Goal: Answer question/provide support

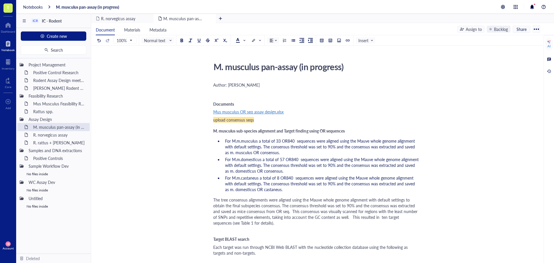
scroll to position [577, 0]
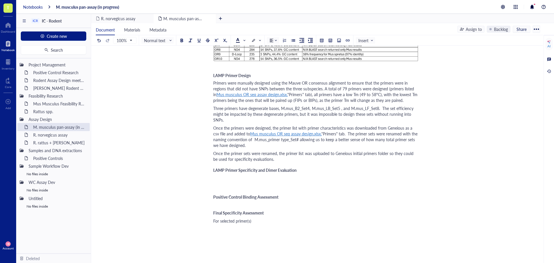
click at [35, 5] on div "Notebooks" at bounding box center [33, 6] width 20 height 5
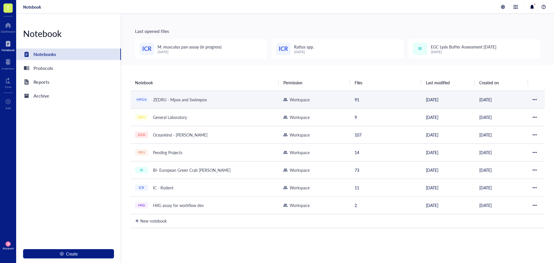
click at [167, 97] on div "ZEDRU - Mpox and Swinepox" at bounding box center [180, 99] width 59 height 8
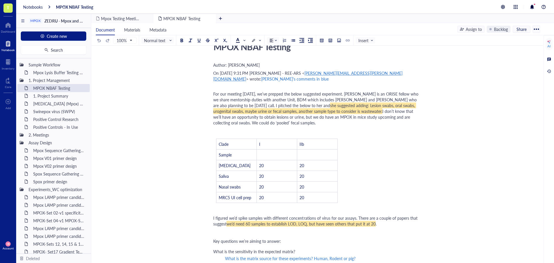
scroll to position [29, 0]
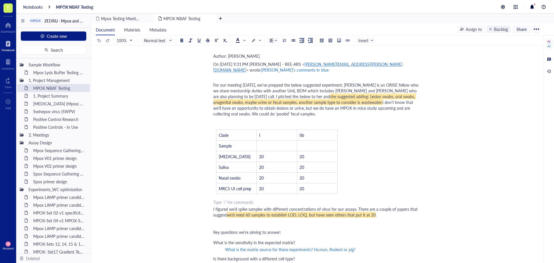
click at [215, 205] on div "﻿ Type ‘/’ for commands" at bounding box center [315, 202] width 205 height 6
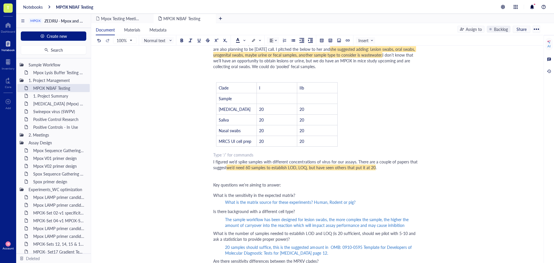
scroll to position [87, 0]
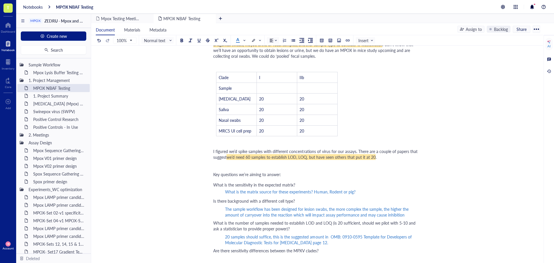
click at [380, 196] on div "What is the sensitivity in the expected matrix? What is the matrix source for t…" at bounding box center [315, 188] width 205 height 15
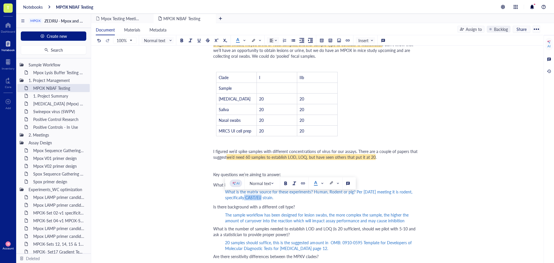
drag, startPoint x: 263, startPoint y: 202, endPoint x: 247, endPoint y: 202, distance: 16.2
click at [247, 200] on span "What is the matrix source for these experiments? Human, Rodent or pig? Per [DAT…" at bounding box center [319, 195] width 188 height 12
click at [302, 184] on div at bounding box center [303, 183] width 4 height 4
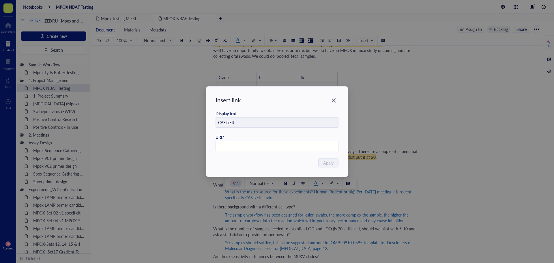
paste input "[URL][DOMAIN_NAME]"
type input "[URL][DOMAIN_NAME]"
click at [327, 162] on span "Apply" at bounding box center [328, 163] width 10 height 6
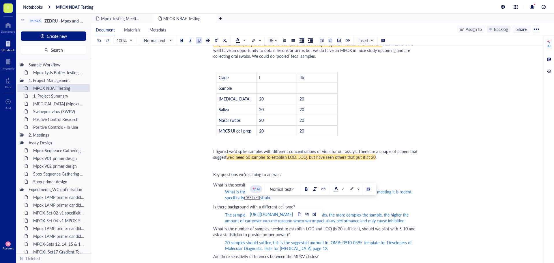
click at [465, 117] on div "MPOX NBAF Testing MPOX NBAF Testing Author: [PERSON_NAME] On [DATE] 9:31 PM [PE…" at bounding box center [315, 225] width 449 height 504
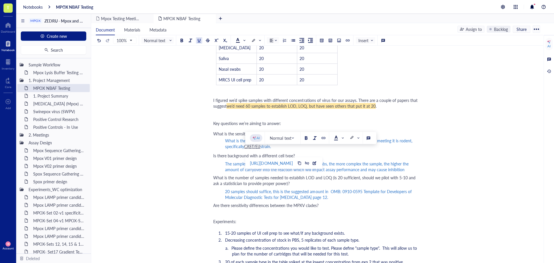
scroll to position [144, 0]
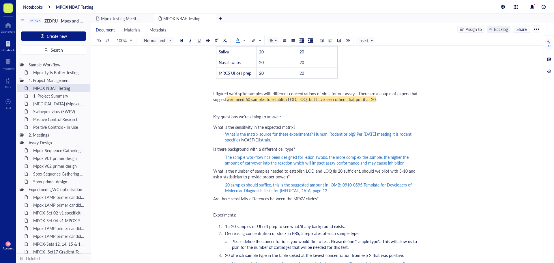
click at [243, 167] on div "The sample workflow has been designed for lesion swabs, the more complex the sa…" at bounding box center [322, 160] width 194 height 14
click at [404, 166] on div "The sample workflow has been designed for lesion swabs, the more complex the sa…" at bounding box center [322, 160] width 194 height 12
click at [355, 140] on span "What is the matrix source for these experiments? Human, Rodent or pig? Per [DAT…" at bounding box center [319, 137] width 188 height 12
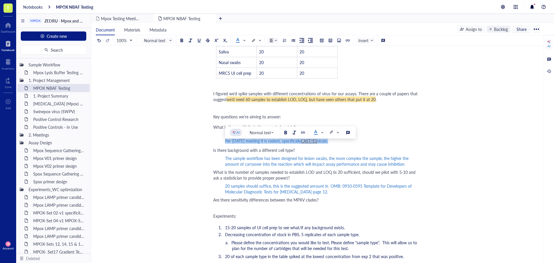
drag, startPoint x: 333, startPoint y: 145, endPoint x: 226, endPoint y: 144, distance: 107.0
click at [226, 144] on div "Per [DATE] meeting it is rodent, specifically CAST/EiJ strain." at bounding box center [322, 141] width 194 height 6
click at [245, 40] on span at bounding box center [240, 40] width 9 height 5
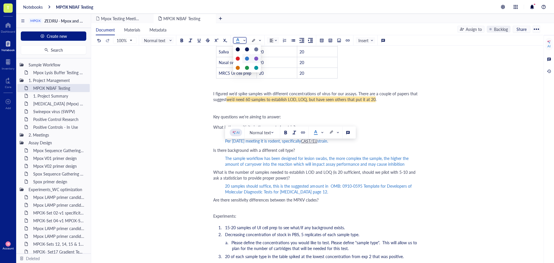
click at [256, 57] on div at bounding box center [256, 59] width 4 height 4
click at [425, 153] on div "MPOX NBAF Testing MPOX NBAF Testing Author: [PERSON_NAME] On [DATE] 9:31 PM [PE…" at bounding box center [315, 167] width 449 height 505
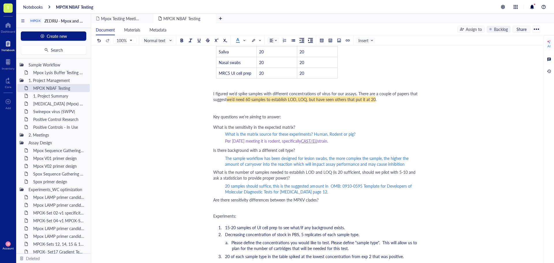
click at [407, 167] on div "The sample workflow has been designed for lesion swabs, the more complex the sa…" at bounding box center [322, 161] width 194 height 12
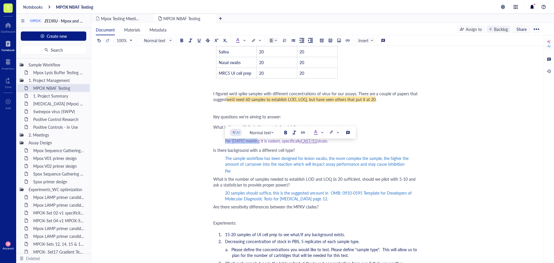
drag, startPoint x: 224, startPoint y: 146, endPoint x: 260, endPoint y: 149, distance: 36.7
click at [260, 145] on div "What is the sensitivity in the expected matrix? What is the matrix source for t…" at bounding box center [315, 134] width 205 height 22
copy span "Per [DATE] meeting"
click at [239, 174] on div "Per" at bounding box center [322, 171] width 194 height 6
drag, startPoint x: 225, startPoint y: 177, endPoint x: 236, endPoint y: 178, distance: 10.7
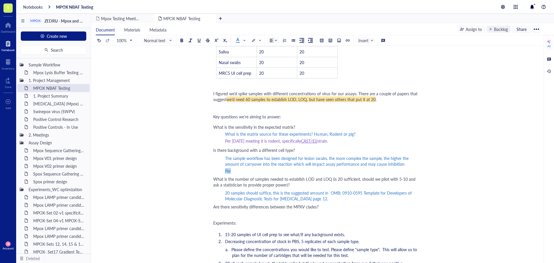
click at [236, 174] on div "Per" at bounding box center [322, 171] width 194 height 6
click at [338, 144] on div "Per [DATE] meeting it is rodent, specifically CAST/EiJ strain." at bounding box center [322, 141] width 194 height 6
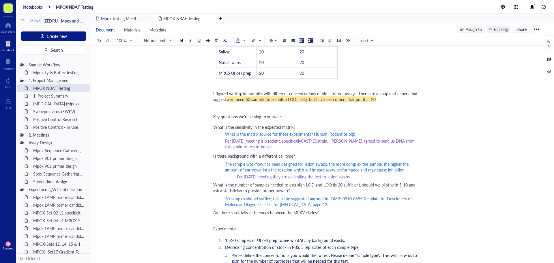
scroll to position [173, 0]
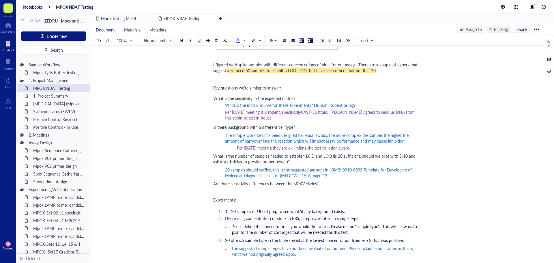
click at [322, 178] on div "20 samples should suffice, this is the suggested amount in OMB: 0910-0595 Templ…" at bounding box center [322, 173] width 194 height 12
click at [339, 117] on span "strain. [PERSON_NAME] agreed to send us DNA from this strain to test in-house." at bounding box center [320, 115] width 191 height 12
click at [335, 178] on div "20 samples should suffice, this is the suggested amount in OMB: 0910-0595 Templ…" at bounding box center [322, 173] width 194 height 12
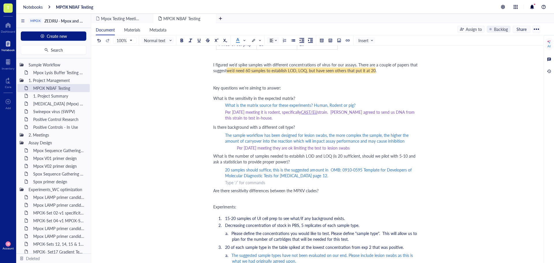
click at [256, 151] on span "Per [DATE] meeting they are ok limiting the test to lesion swabs" at bounding box center [293, 148] width 113 height 6
click at [244, 115] on span "Per [DATE] meeting it is rodent, specifically" at bounding box center [263, 112] width 76 height 6
click at [318, 178] on div "20 samples should suffice, this is the suggested amount in OMB: 0910-0595 Templ…" at bounding box center [322, 173] width 194 height 12
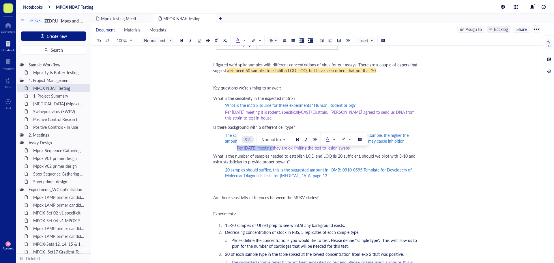
drag, startPoint x: 237, startPoint y: 155, endPoint x: 277, endPoint y: 153, distance: 39.6
click at [277, 151] on span "Per [DATE] meeting they are ok limiting the test to lesion swabs" at bounding box center [293, 148] width 113 height 6
copy span "Per [DATE] meeting"
click at [245, 185] on div "﻿" at bounding box center [322, 182] width 194 height 6
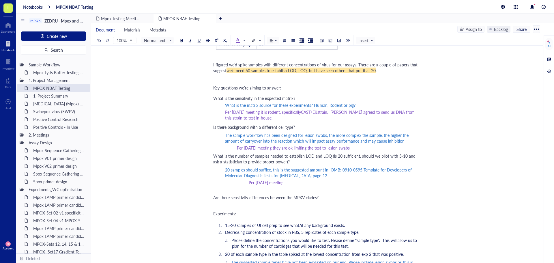
click at [224, 119] on div "What is the sensitivity in the expected matrix? What is the matrix source for t…" at bounding box center [315, 108] width 205 height 28
click at [313, 185] on div "Per [DATE] meeting" at bounding box center [334, 182] width 170 height 6
click at [363, 209] on div "﻿ Type ‘/’ for commands" at bounding box center [315, 207] width 205 height 6
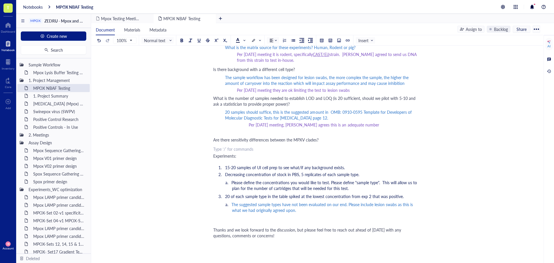
scroll to position [260, 0]
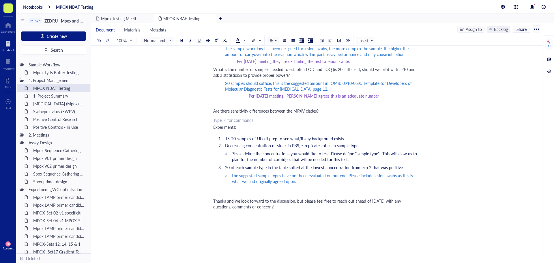
click at [361, 141] on li "15-20 samples of UI cell prep to see what/if any background exists." at bounding box center [321, 139] width 196 height 6
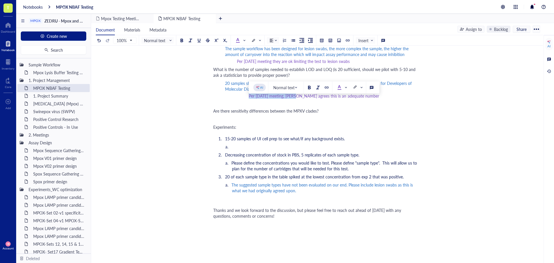
drag, startPoint x: 249, startPoint y: 103, endPoint x: 300, endPoint y: 103, distance: 50.8
click at [300, 99] on span "Per [DATE] meeting, [PERSON_NAME] agrees this is an adequate number" at bounding box center [314, 96] width 130 height 6
copy span "Per [DATE] meeting, [PERSON_NAME]"
click at [245, 149] on li "﻿" at bounding box center [325, 147] width 187 height 6
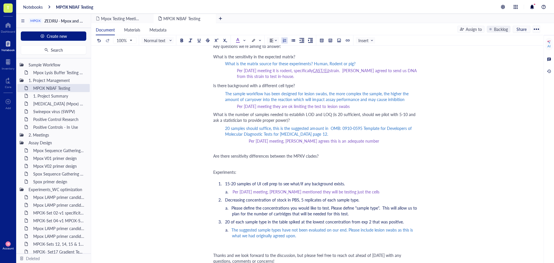
scroll to position [231, 0]
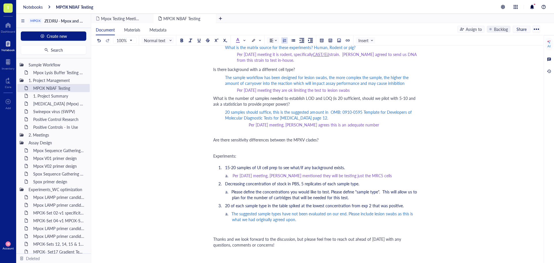
drag, startPoint x: 365, startPoint y: 181, endPoint x: 382, endPoint y: 177, distance: 17.6
click at [365, 178] on span "Per [DATE] meeting, [PERSON_NAME] mentioned they will be testing just the MRC5 …" at bounding box center [311, 175] width 159 height 6
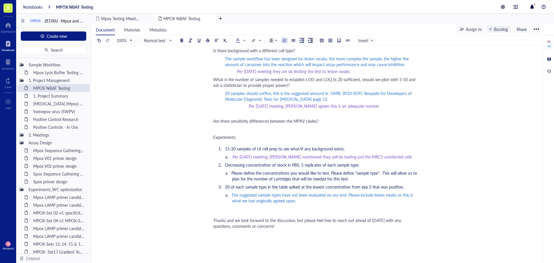
scroll to position [260, 0]
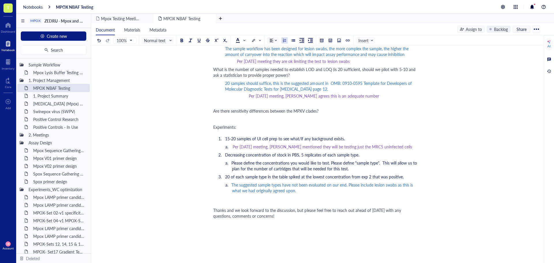
click at [373, 171] on li "Please define the concentrations you would like to test. Please define "sample …" at bounding box center [325, 166] width 187 height 12
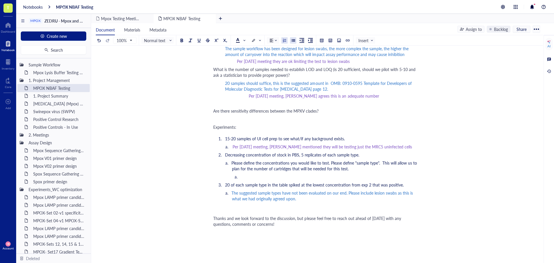
click at [294, 41] on div at bounding box center [293, 40] width 4 height 4
drag, startPoint x: 233, startPoint y: 152, endPoint x: 272, endPoint y: 154, distance: 39.6
click at [272, 149] on span "Per [DATE] meeting, [PERSON_NAME] mentioned they will be testing just the MRC5 …" at bounding box center [321, 147] width 179 height 6
copy span "Per [DATE] meeting"
click at [258, 179] on li "﻿" at bounding box center [325, 177] width 187 height 6
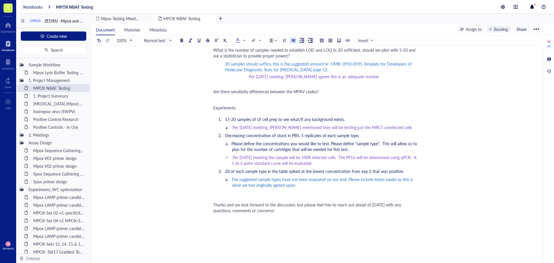
scroll to position [288, 0]
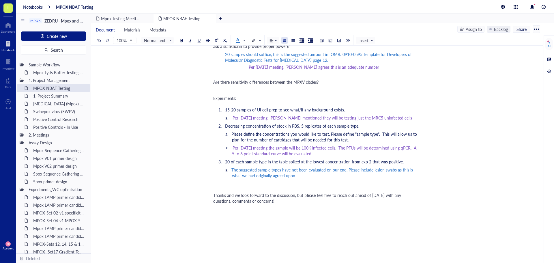
click at [317, 178] on li "The suggested sample types have not been evaluated on our end. Please include l…" at bounding box center [325, 173] width 187 height 12
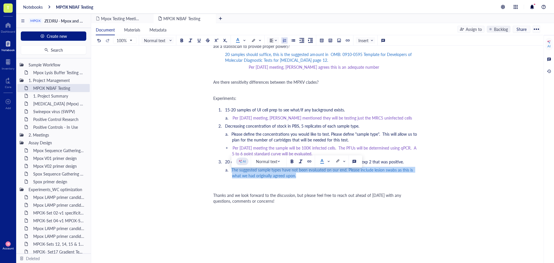
drag, startPoint x: 308, startPoint y: 181, endPoint x: 223, endPoint y: 173, distance: 84.9
click at [232, 173] on li "The suggested sample types have not been evaluated on our end. Please include l…" at bounding box center [325, 173] width 187 height 12
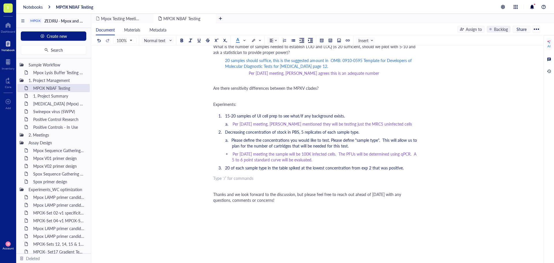
scroll to position [254, 0]
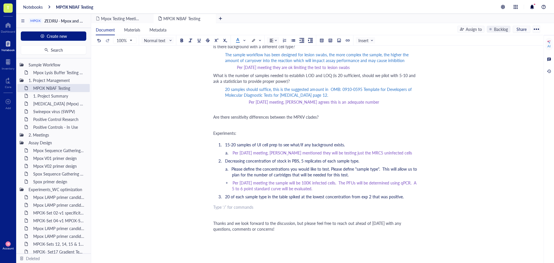
click at [398, 155] on li "Per [DATE] meeting, [PERSON_NAME] mentioned they will be testing just the MRC5 …" at bounding box center [325, 153] width 187 height 6
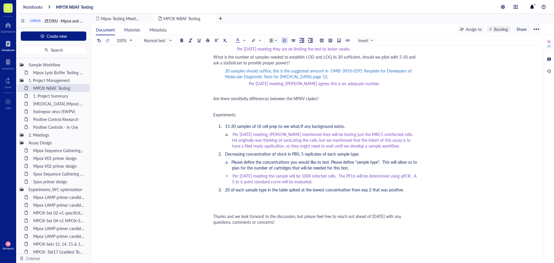
scroll to position [282, 0]
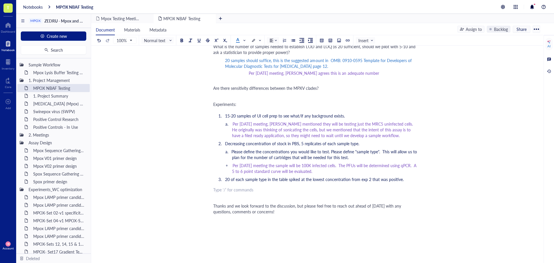
click at [232, 199] on div "Author: [PERSON_NAME] On [DATE] 9:31 PM [PERSON_NAME] - REE-ARS < [PERSON_NAME]…" at bounding box center [315, 67] width 205 height 538
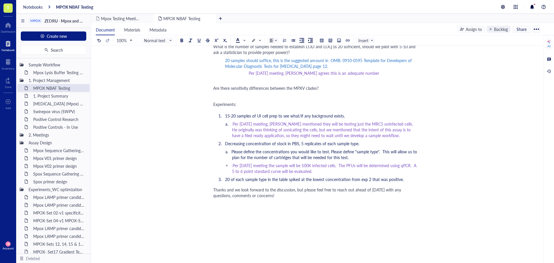
click at [274, 206] on div "﻿" at bounding box center [315, 203] width 205 height 6
click at [263, 198] on div "Thanks and we look forward to the discussion, but please feel free to reach out…" at bounding box center [315, 193] width 205 height 12
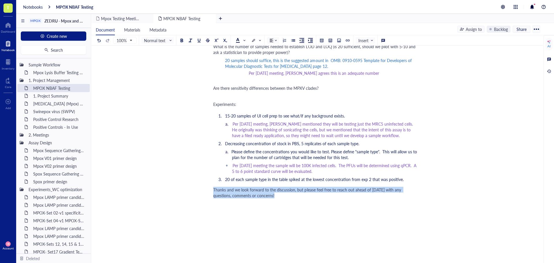
drag, startPoint x: 263, startPoint y: 202, endPoint x: 210, endPoint y: 193, distance: 53.7
click at [210, 193] on div "MPOX NBAF Testing MPOX NBAF Testing Author: [PERSON_NAME] On [DATE] 9:31 PM [PE…" at bounding box center [315, 48] width 449 height 542
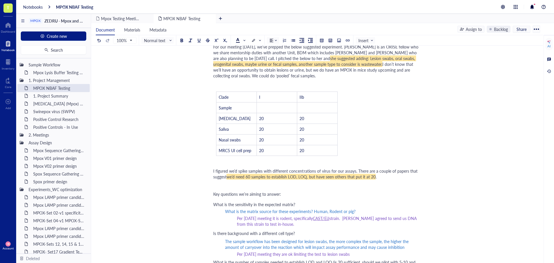
scroll to position [0, 0]
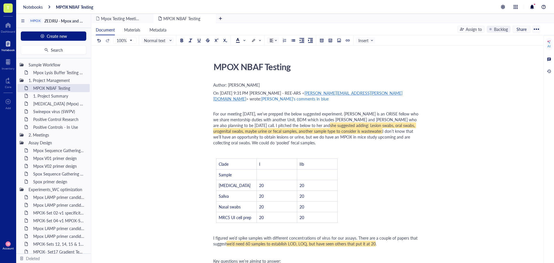
click at [264, 106] on div "On [DATE] 9:31 PM [PERSON_NAME] - REE-ARS < [PERSON_NAME][EMAIL_ADDRESS][PERSON…" at bounding box center [315, 98] width 205 height 17
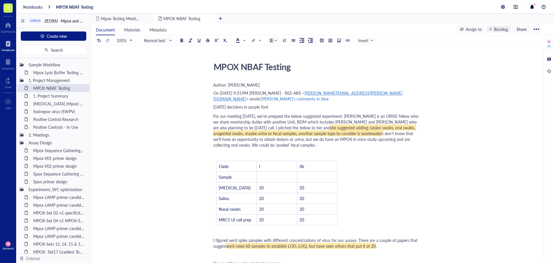
click at [232, 110] on span "[DATE] decisions in purple font" at bounding box center [240, 107] width 55 height 6
click at [331, 110] on span "[DATE] meeting discussion comments and decisions in purple font" at bounding box center [272, 107] width 118 height 6
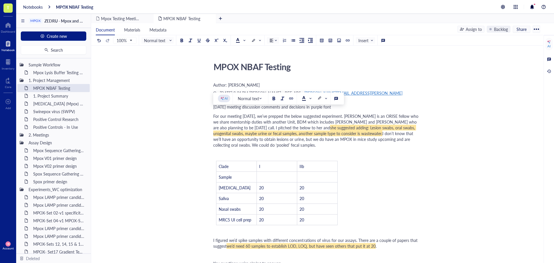
drag, startPoint x: 337, startPoint y: 111, endPoint x: 214, endPoint y: 112, distance: 123.2
click at [214, 110] on div "[DATE] meeting discussion comments and decisions in purple font" at bounding box center [315, 107] width 205 height 6
click at [244, 39] on span at bounding box center [240, 40] width 9 height 5
click at [256, 58] on div at bounding box center [256, 59] width 4 height 4
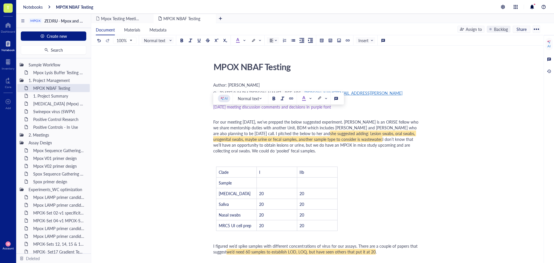
click at [226, 115] on div "[DATE] meeting discussion comments and decisions in purple font" at bounding box center [315, 110] width 205 height 12
drag, startPoint x: 214, startPoint y: 112, endPoint x: 247, endPoint y: 113, distance: 32.3
click at [247, 110] on span "[DATE] meeting discussion comments and decisions in purple font" at bounding box center [272, 107] width 118 height 6
click at [291, 98] on div at bounding box center [291, 98] width 4 height 4
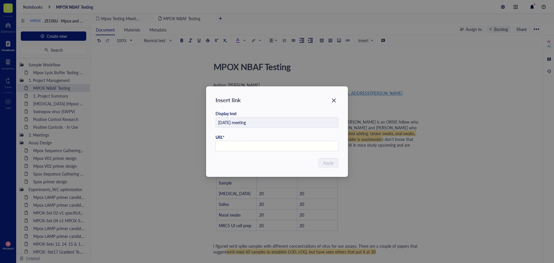
paste input "[URL][DOMAIN_NAME]"
type input "[URL][DOMAIN_NAME]"
click at [324, 162] on span "Apply" at bounding box center [328, 163] width 10 height 6
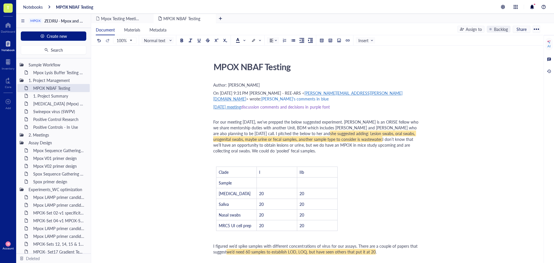
click at [262, 102] on div "On [DATE] 9:31 PM [PERSON_NAME] - REE-ARS < [PERSON_NAME][EMAIL_ADDRESS][PERSON…" at bounding box center [315, 96] width 205 height 12
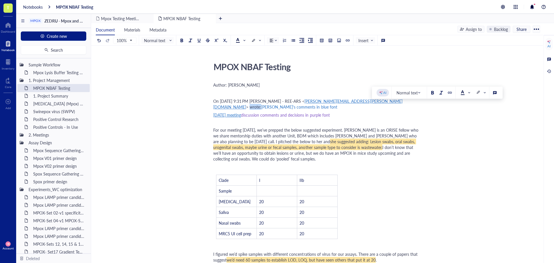
drag, startPoint x: 387, startPoint y: 107, endPoint x: 375, endPoint y: 106, distance: 11.5
click at [375, 106] on div "On [DATE] 9:31 PM [PERSON_NAME] - REE-ARS < [PERSON_NAME][EMAIL_ADDRESS][PERSON…" at bounding box center [315, 104] width 205 height 12
click at [214, 104] on span "On [DATE] 9:31 PM [PERSON_NAME] - REE-ARS <" at bounding box center [258, 101] width 91 height 6
click at [215, 104] on span "Eperiemtnal design On [DATE] 9:31 PM [PERSON_NAME] - REE-ARS <" at bounding box center [276, 101] width 126 height 6
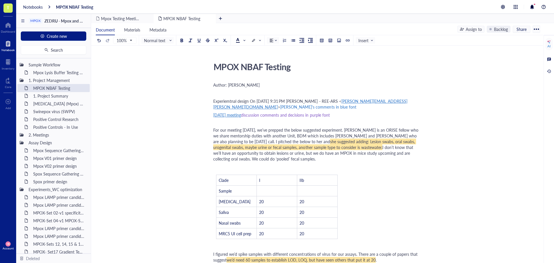
click at [250, 104] on span "Experiemtnal design On [DATE] 9:31 PM [PERSON_NAME] - REE-ARS <" at bounding box center [277, 101] width 128 height 6
click at [251, 104] on span "Experimental design On [DATE] 9:31 PM [PERSON_NAME] - REE-ARS <" at bounding box center [277, 101] width 128 height 6
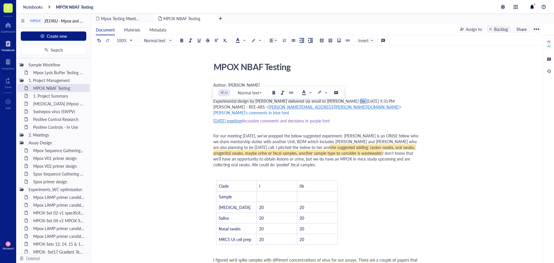
drag, startPoint x: 357, startPoint y: 107, endPoint x: 350, endPoint y: 107, distance: 6.9
click at [350, 107] on span "Experimental design by [PERSON_NAME] delivered via email to [PERSON_NAME] On [D…" at bounding box center [304, 104] width 183 height 12
click at [330, 112] on div "Experimental design by [PERSON_NAME] delivered via email to [PERSON_NAME] ([DAT…" at bounding box center [315, 106] width 205 height 17
click at [341, 105] on span "Experimental design by [PERSON_NAME] delivered via email to [PERSON_NAME] ([DAT…" at bounding box center [301, 104] width 177 height 12
click at [339, 106] on span "Experimental design by [PERSON_NAME] delivered via email to [PERSON_NAME] ([DAT…" at bounding box center [301, 104] width 177 height 12
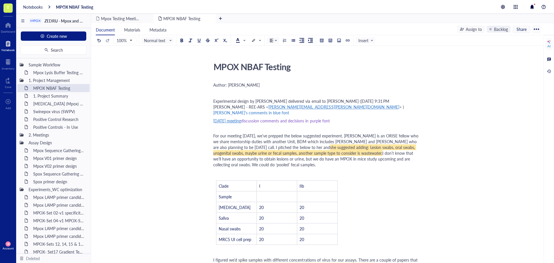
click at [246, 115] on span "[PERSON_NAME]'s comments in blue font" at bounding box center [251, 113] width 76 height 6
click at [312, 115] on span "[PERSON_NAME]'s comments about [PERSON_NAME] experiment in blue font" at bounding box center [284, 113] width 143 height 6
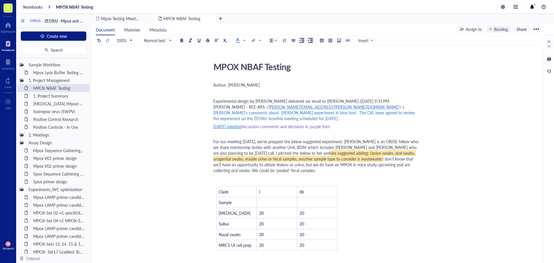
click at [402, 118] on span "[PERSON_NAME]'s comments about [PERSON_NAME] experiment in blue font. The CXL t…" at bounding box center [314, 116] width 203 height 12
click at [404, 119] on span "[PERSON_NAME]'s comments about [PERSON_NAME] experiment in blue font. The CXL t…" at bounding box center [314, 116] width 203 height 12
drag, startPoint x: 404, startPoint y: 119, endPoint x: 401, endPoint y: 119, distance: 3.2
click at [401, 119] on span "[PERSON_NAME]'s comments about [PERSON_NAME] experiment in blue font. The CXL t…" at bounding box center [314, 116] width 203 height 12
click at [394, 133] on div "[DATE] meeting discussion comments and decisions in purple font" at bounding box center [315, 129] width 205 height 12
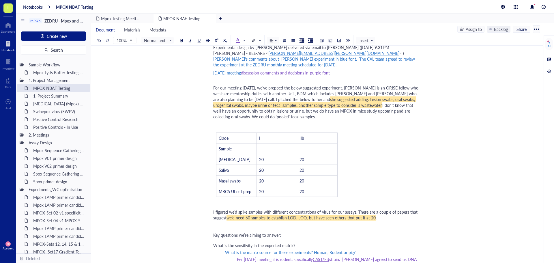
scroll to position [29, 0]
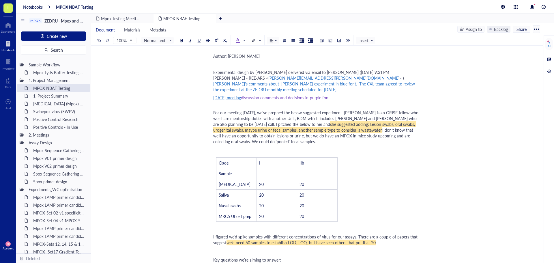
click at [214, 118] on span "For our meeting [DATE], we’ve prepped the below suggested experiment. [PERSON_N…" at bounding box center [316, 118] width 206 height 17
drag, startPoint x: 298, startPoint y: 148, endPoint x: 214, endPoint y: 121, distance: 88.7
click at [214, 121] on div ""For our meeting [DATE], we’ve prepped the below suggested experiment. [PERSON_…" at bounding box center [315, 127] width 205 height 35
click at [191, 40] on div at bounding box center [190, 40] width 4 height 4
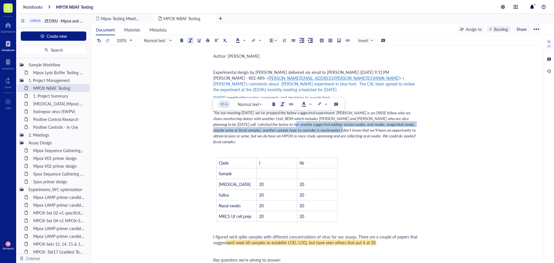
drag, startPoint x: 309, startPoint y: 136, endPoint x: 260, endPoint y: 130, distance: 49.7
click at [260, 130] on div "" For our meeting [DATE], we’ve prepped the below suggested experiment. [PERSON…" at bounding box center [315, 127] width 205 height 35
click at [325, 105] on span at bounding box center [321, 104] width 9 height 5
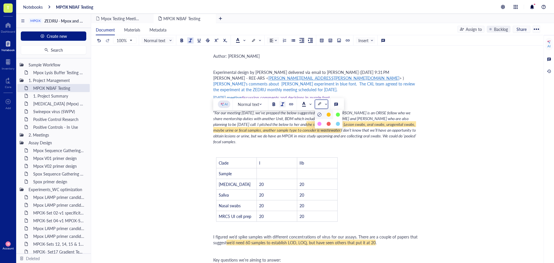
click at [320, 115] on div at bounding box center [319, 114] width 4 height 4
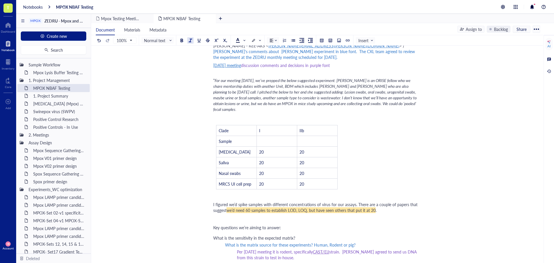
scroll to position [115, 0]
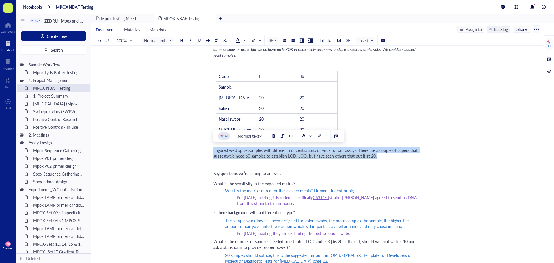
drag, startPoint x: 213, startPoint y: 149, endPoint x: 380, endPoint y: 154, distance: 166.8
click at [380, 154] on div "I figured we’d spike samples with different concentrations of virus for our ass…" at bounding box center [315, 153] width 205 height 12
click at [189, 41] on div at bounding box center [190, 40] width 4 height 4
click at [260, 40] on span at bounding box center [255, 40] width 9 height 6
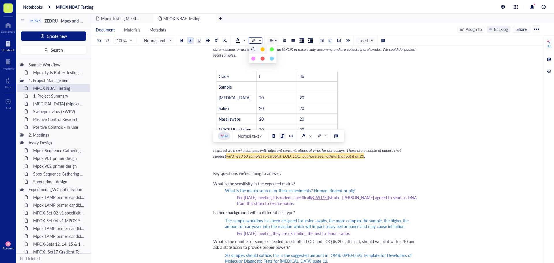
click at [252, 48] on div at bounding box center [253, 49] width 4 height 4
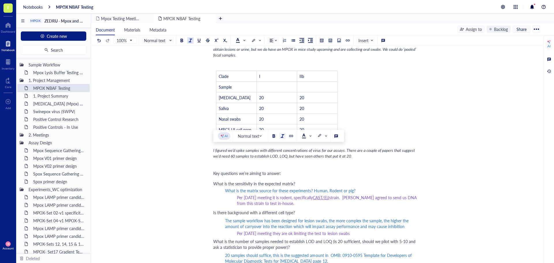
click at [302, 168] on div "﻿" at bounding box center [315, 166] width 205 height 6
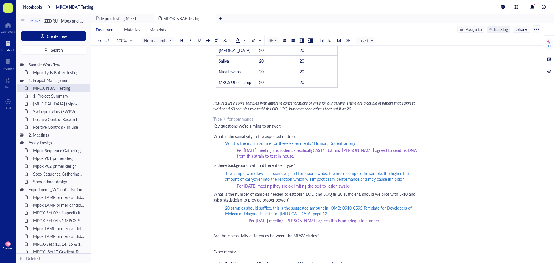
scroll to position [173, 0]
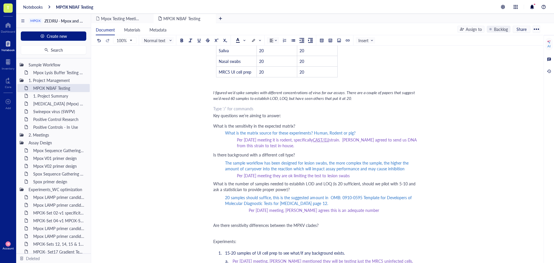
drag, startPoint x: 213, startPoint y: 116, endPoint x: 282, endPoint y: 124, distance: 69.4
click at [282, 124] on div "MPOX NBAF Testing MPOX NBAF Testing Author: [PERSON_NAME] ﻿ Experimental design…" at bounding box center [315, 168] width 449 height 564
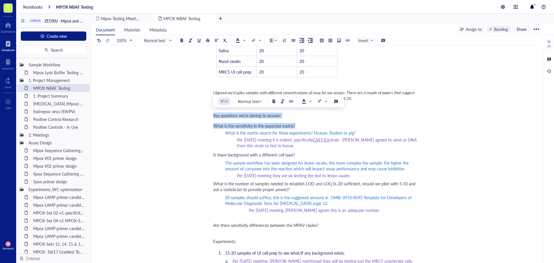
drag, startPoint x: 295, startPoint y: 126, endPoint x: 210, endPoint y: 116, distance: 85.7
click at [210, 116] on div "MPOX NBAF Testing MPOX NBAF Testing Author: [PERSON_NAME] ﻿ Experimental design…" at bounding box center [315, 168] width 449 height 564
click at [191, 41] on div at bounding box center [190, 40] width 4 height 4
click at [213, 154] on div "MPOX NBAF Testing MPOX NBAF Testing Author: [PERSON_NAME] ﻿ Experimental design…" at bounding box center [315, 168] width 449 height 564
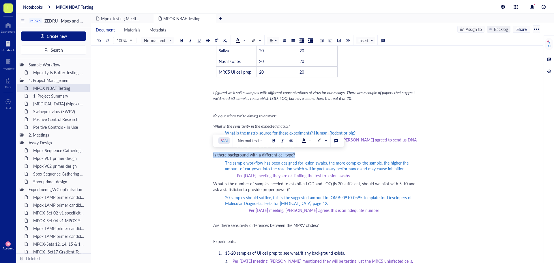
drag, startPoint x: 296, startPoint y: 153, endPoint x: 212, endPoint y: 153, distance: 83.4
click at [212, 153] on div "MPOX NBAF Testing MPOX NBAF Testing Author: [PERSON_NAME] ﻿ Experimental design…" at bounding box center [315, 168] width 449 height 564
click at [191, 42] on div at bounding box center [190, 40] width 4 height 4
click at [411, 125] on div "What is the sensitivity in the expected matrix?" at bounding box center [315, 126] width 205 height 6
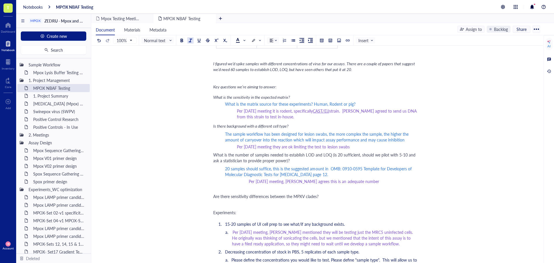
click at [458, 159] on div "MPOX NBAF Testing MPOX NBAF Testing Author: [PERSON_NAME] ﻿ Experimental design…" at bounding box center [315, 140] width 449 height 564
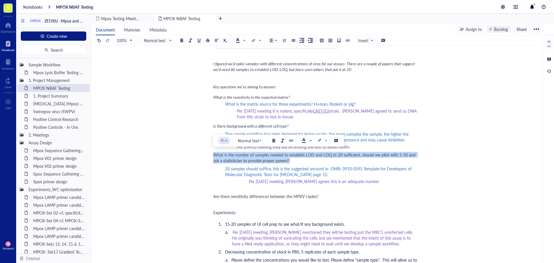
drag, startPoint x: 294, startPoint y: 161, endPoint x: 214, endPoint y: 155, distance: 79.8
click at [214, 155] on div "What is the number of samples needed to establish LOD and LOQ (is 20 sufficient…" at bounding box center [315, 158] width 205 height 12
click at [190, 40] on div at bounding box center [190, 40] width 4 height 4
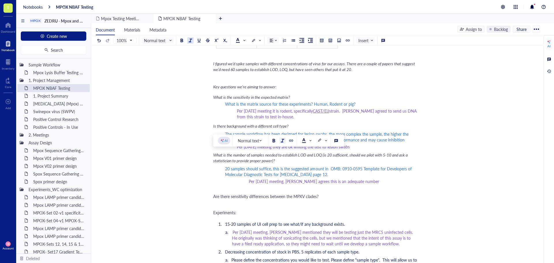
click at [477, 130] on div "MPOX NBAF Testing MPOX NBAF Testing Author: [PERSON_NAME] ﻿ Experimental design…" at bounding box center [315, 140] width 449 height 564
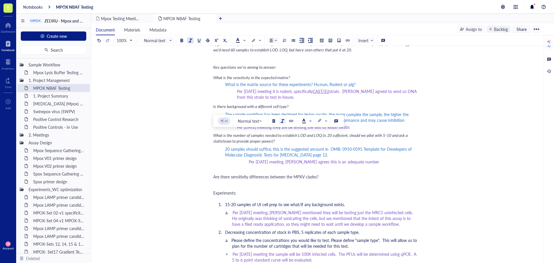
scroll to position [231, 0]
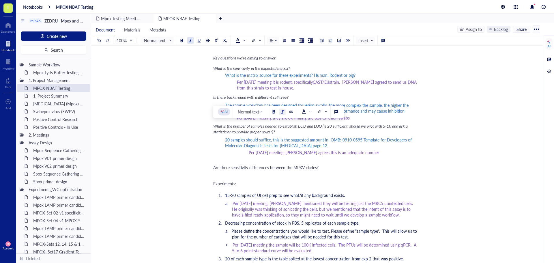
click at [217, 167] on span "Are there sensitivity differences between the MPXV clades?" at bounding box center [265, 167] width 105 height 6
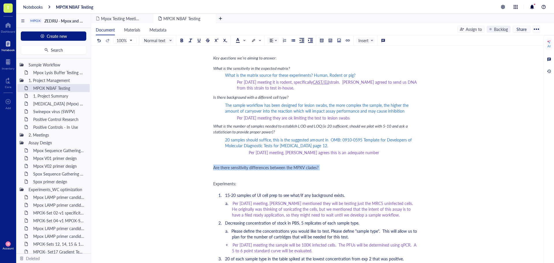
click at [217, 167] on span "Are there sensitivity differences between the MPXV clades?" at bounding box center [265, 167] width 105 height 6
click at [188, 40] on button at bounding box center [190, 40] width 6 height 6
click at [442, 105] on div "MPOX NBAF Testing MPOX NBAF Testing Author: [PERSON_NAME] ﻿ Experimental design…" at bounding box center [315, 111] width 449 height 564
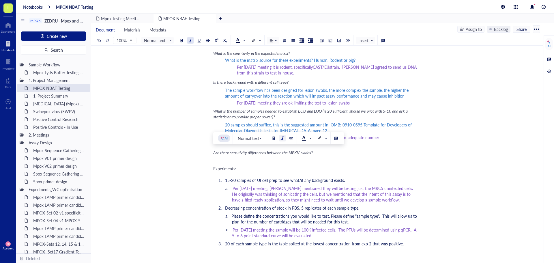
scroll to position [260, 0]
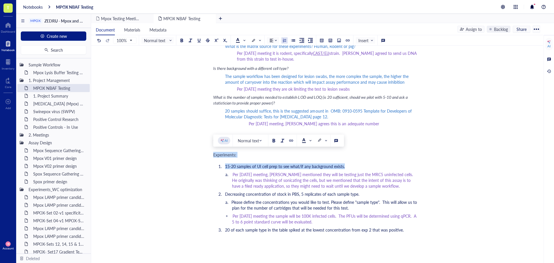
drag, startPoint x: 344, startPoint y: 166, endPoint x: 212, endPoint y: 157, distance: 132.4
click at [212, 157] on div "MPOX NBAF Testing MPOX NBAF Testing Author: [PERSON_NAME] ﻿ Experimental design…" at bounding box center [315, 82] width 449 height 564
click at [282, 142] on div at bounding box center [282, 140] width 4 height 4
click at [363, 194] on li "Decreasing concentration of stock in PBS, 5 replicates of each sample type." at bounding box center [321, 194] width 196 height 6
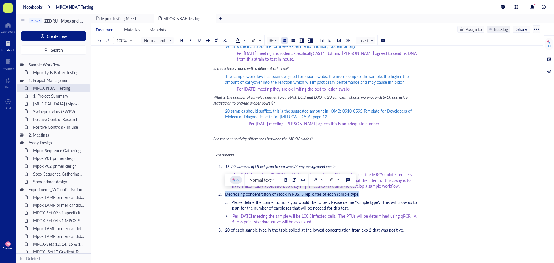
drag, startPoint x: 363, startPoint y: 194, endPoint x: 215, endPoint y: 196, distance: 148.3
click at [215, 196] on ol "15-20 samples of UI cell prep to see what/if any background exists. Per [DATE] …" at bounding box center [315, 198] width 205 height 72
click at [294, 179] on div at bounding box center [294, 180] width 4 height 4
click at [252, 202] on span "Please define the concentrations you would like to test. Please define "sample …" at bounding box center [324, 205] width 187 height 12
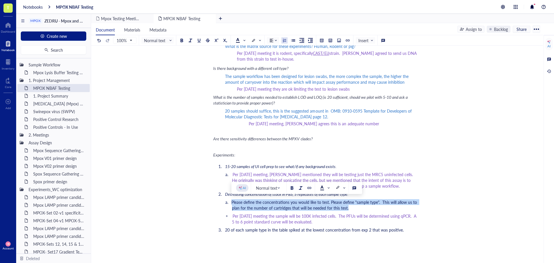
drag, startPoint x: 350, startPoint y: 209, endPoint x: 231, endPoint y: 203, distance: 119.5
click at [231, 203] on ol "Please define the concentrations you would like to test. Please define "sample …" at bounding box center [315, 211] width 205 height 25
click at [321, 189] on div at bounding box center [322, 187] width 4 height 4
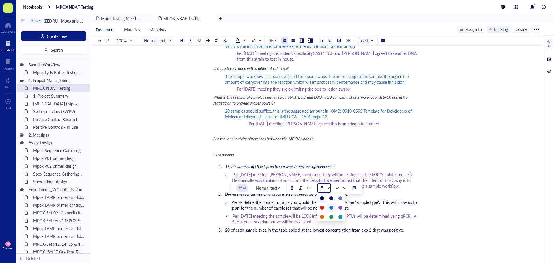
click at [330, 205] on div at bounding box center [331, 207] width 9 height 9
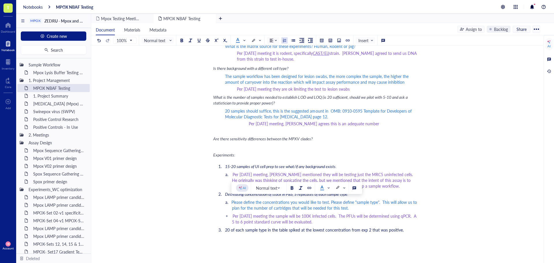
click at [430, 166] on div "MPOX NBAF Testing MPOX NBAF Testing Author: [PERSON_NAME] ﻿ Experimental design…" at bounding box center [315, 82] width 449 height 564
click at [440, 163] on div "MPOX NBAF Testing MPOX NBAF Testing Author: [PERSON_NAME] ﻿ Experimental design…" at bounding box center [315, 82] width 449 height 564
click at [379, 157] on div "Experiments:" at bounding box center [315, 155] width 205 height 6
click at [232, 174] on span "Per [DATE] meeting, [PERSON_NAME] mentioned they will be testing just the MRC5 …" at bounding box center [323, 179] width 183 height 17
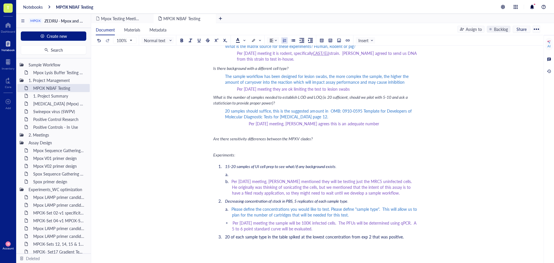
click at [260, 175] on li at bounding box center [325, 174] width 187 height 6
click at [260, 175] on span "By cell prep does this mean MRC5 cells only?" at bounding box center [271, 174] width 80 height 6
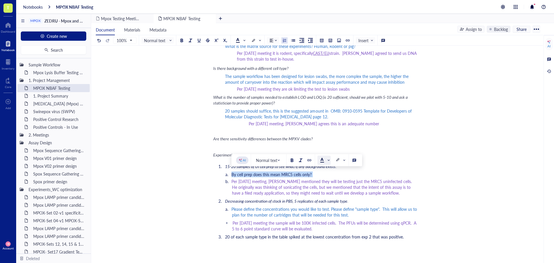
click at [328, 160] on span at bounding box center [324, 160] width 9 height 5
click at [331, 179] on div at bounding box center [331, 180] width 4 height 4
click at [414, 164] on li "15-20 samples of UI cell prep to see what/if any background exists." at bounding box center [321, 166] width 196 height 6
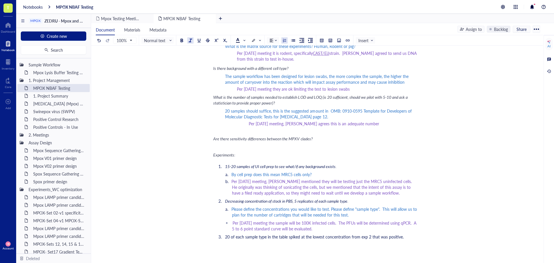
click at [232, 174] on li "By cell prep does this mean MRC5 cells only?" at bounding box center [325, 174] width 187 height 6
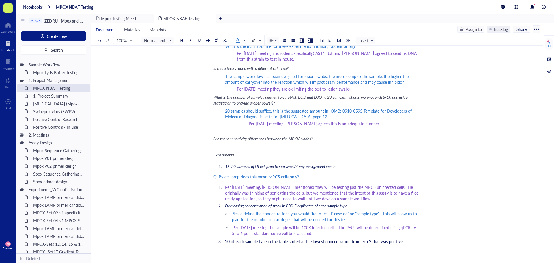
click at [213, 178] on span "Q: By cell prep does this mean MRC5 cells only?" at bounding box center [256, 177] width 86 height 6
click at [225, 187] on span "Per [DATE] meeting, [PERSON_NAME] mentioned they will be testing just the MRC5 …" at bounding box center [322, 192] width 195 height 17
click at [213, 185] on div "MPOX NBAF Testing MPOX NBAF Testing Author: [PERSON_NAME] ﻿ Experimental design…" at bounding box center [315, 88] width 449 height 577
click at [213, 185] on span "A: Per [DATE] meeting, [PERSON_NAME] mentioned they will be testing just the MR…" at bounding box center [315, 190] width 205 height 17
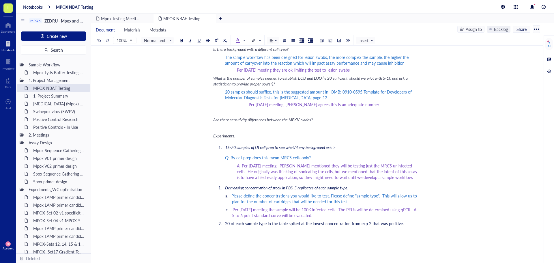
scroll to position [288, 0]
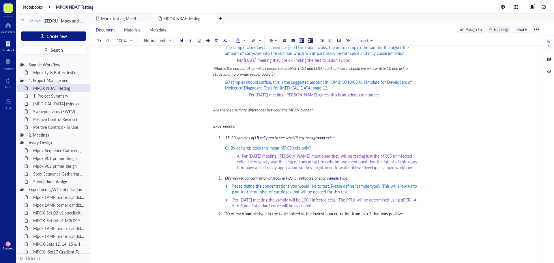
click at [231, 187] on span "Please define the concentrations you would like to test. Please define "sample …" at bounding box center [324, 189] width 187 height 12
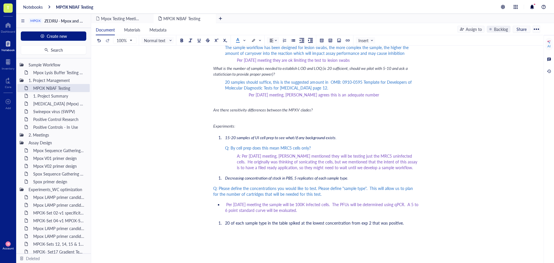
click at [214, 188] on span "Q: Please define the concentrations you would like to test. Please define "samp…" at bounding box center [313, 191] width 201 height 12
click at [225, 204] on span at bounding box center [225, 204] width 1 height 6
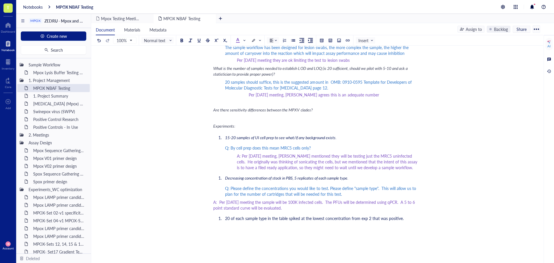
click at [213, 201] on span "A: Per [DATE] meeting the sample will be 100K infected cells. The PFUs will be …" at bounding box center [314, 205] width 203 height 12
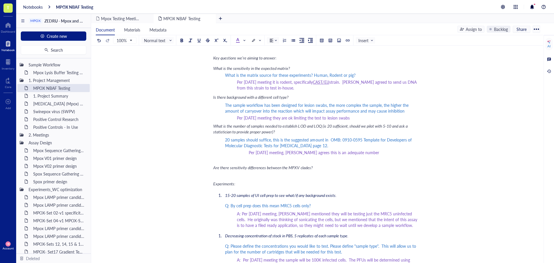
scroll to position [260, 0]
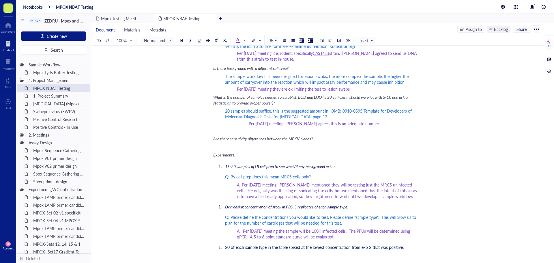
click at [226, 167] on span "15-20 samples of UI cell prep to see what/if any background exists." at bounding box center [280, 166] width 111 height 6
click at [223, 206] on li "Decreasing concentration of stock in PBS, 5 replicates of each sample type." at bounding box center [321, 207] width 196 height 6
click at [223, 207] on li "Decreasing concentration of stock in PBS, 5 replicates of each sample type." at bounding box center [321, 207] width 196 height 6
click at [223, 209] on li "Decreasing concentration of stock in PBS, 5 replicates of each sample type." at bounding box center [321, 207] width 196 height 6
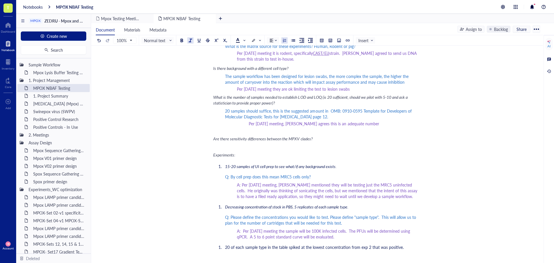
click at [225, 168] on span "15-20 samples of UI cell prep to see what/if any background exists." at bounding box center [280, 166] width 111 height 6
click at [223, 206] on li "Decreasing concentration of stock in PBS, 5 replicates of each sample type." at bounding box center [321, 207] width 196 height 6
click at [224, 166] on li "15-20 samples of UI cell prep to see what/if any background exists." at bounding box center [321, 166] width 196 height 6
click at [223, 207] on li "Decreasing concentration of stock in PBS, 5 replicates of each sample type." at bounding box center [321, 207] width 196 height 6
click at [224, 250] on li "20 of each sample type in the table spiked at the lowest concentration from exp…" at bounding box center [321, 247] width 196 height 6
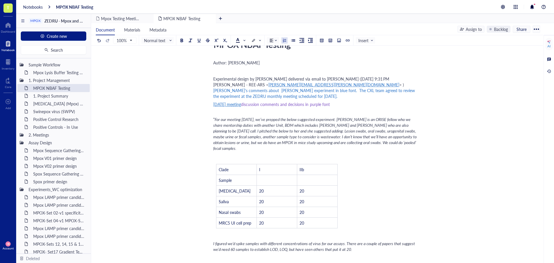
scroll to position [0, 0]
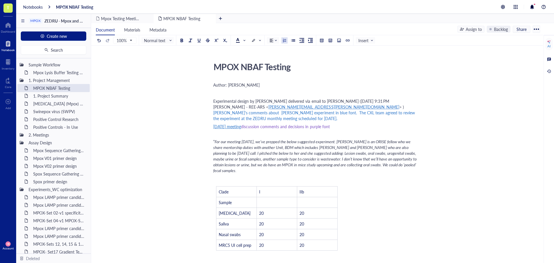
click at [230, 96] on div "﻿" at bounding box center [315, 93] width 205 height 6
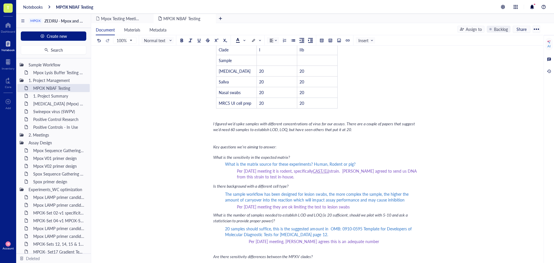
scroll to position [144, 0]
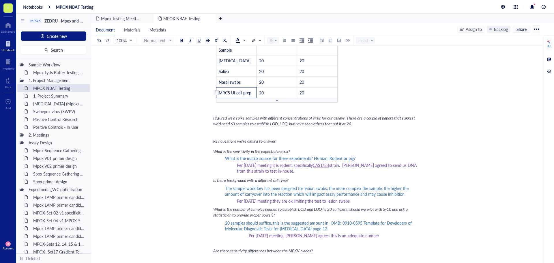
click at [229, 94] on span "MRC5 UI cell prep" at bounding box center [235, 93] width 33 height 6
drag, startPoint x: 229, startPoint y: 93, endPoint x: 220, endPoint y: 93, distance: 9.2
click at [220, 93] on span "MRC5 UI cell prep" at bounding box center [235, 93] width 33 height 6
